Goal: Find specific page/section: Find specific page/section

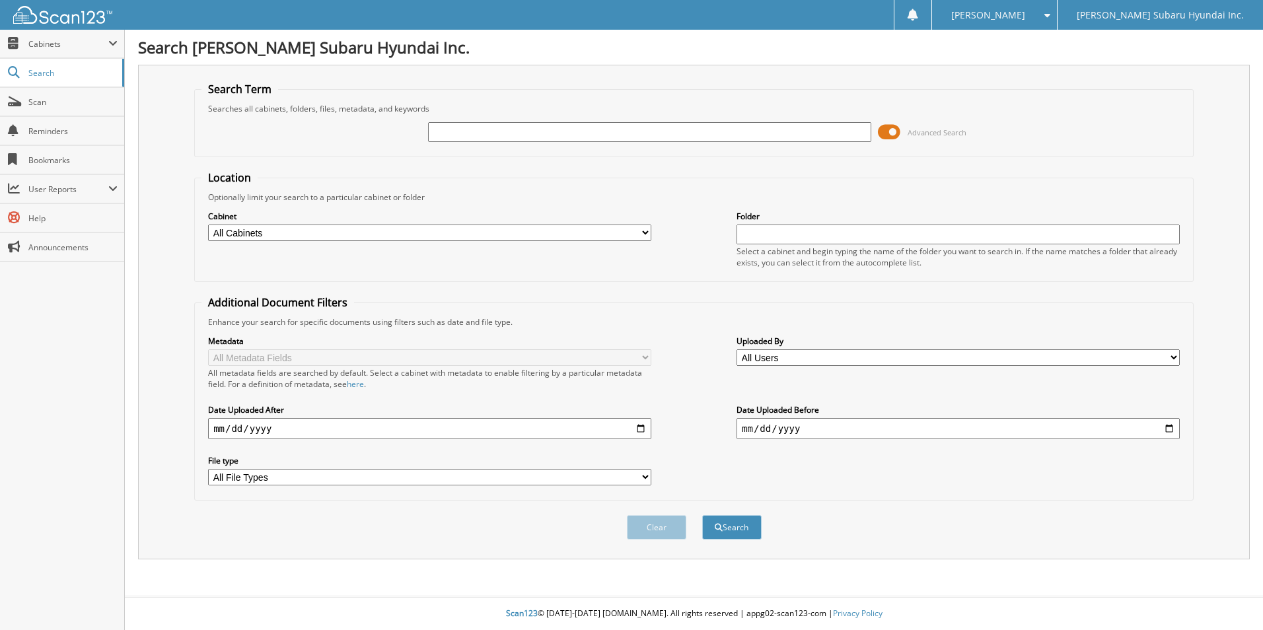
click at [447, 130] on input "text" at bounding box center [649, 132] width 443 height 20
type input "sim4060"
click at [702, 515] on button "Search" at bounding box center [731, 527] width 59 height 24
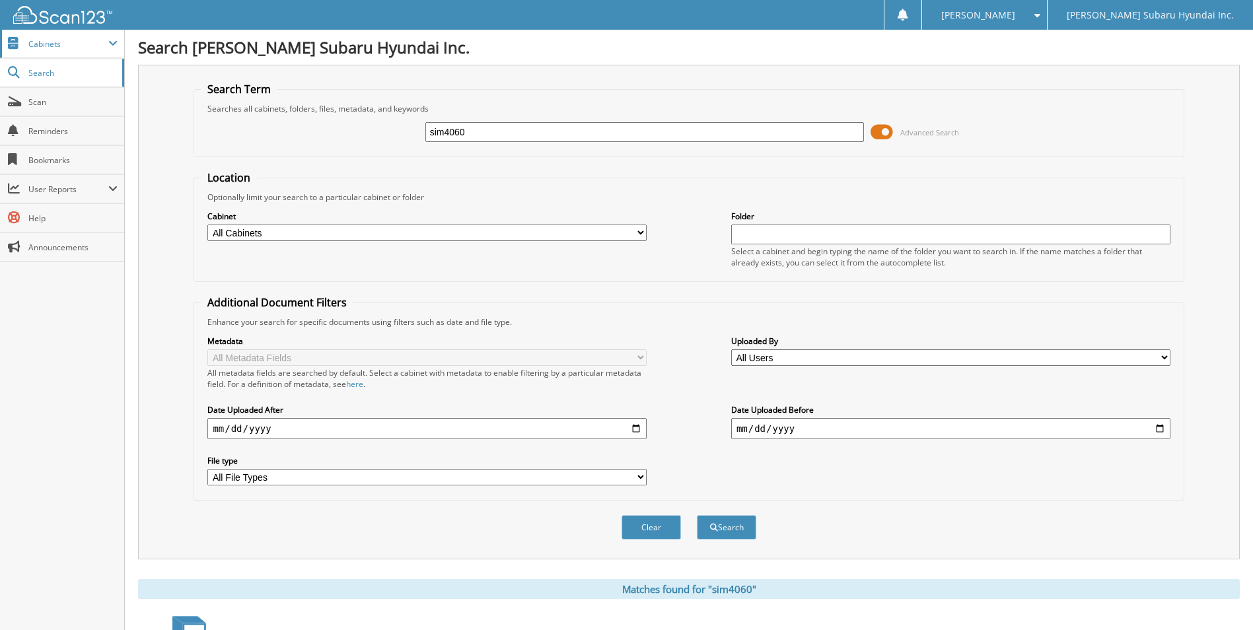
click at [33, 50] on span "Cabinets" at bounding box center [62, 44] width 124 height 28
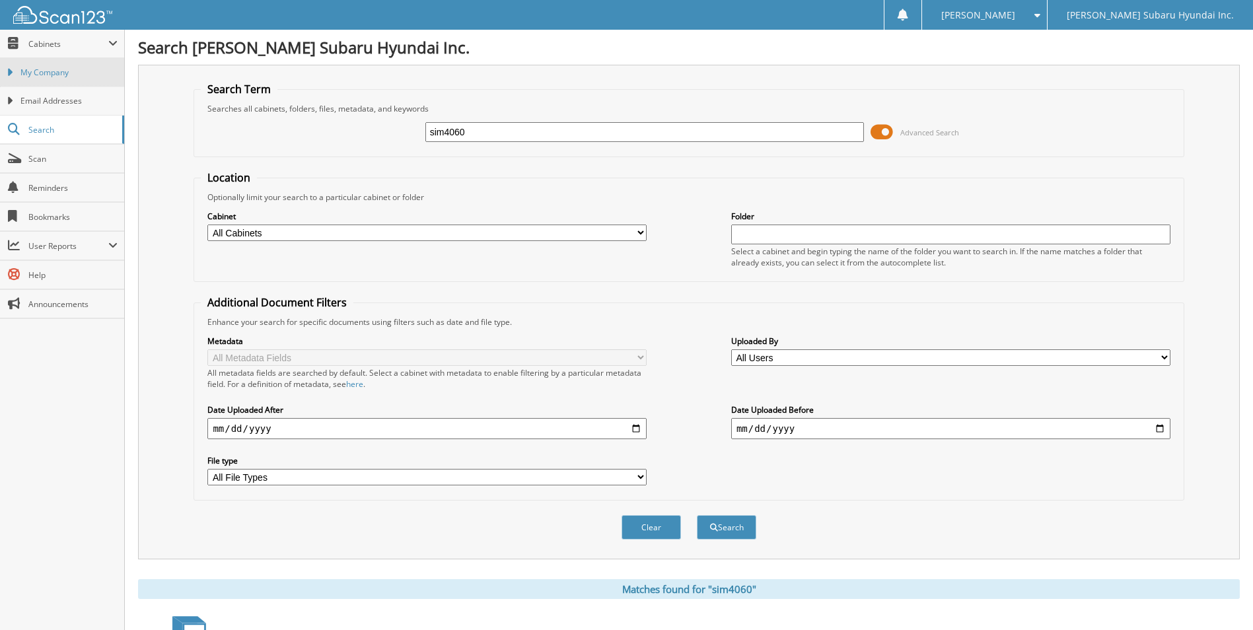
click at [34, 71] on span "My Company" at bounding box center [68, 73] width 97 height 12
